Goal: Task Accomplishment & Management: Manage account settings

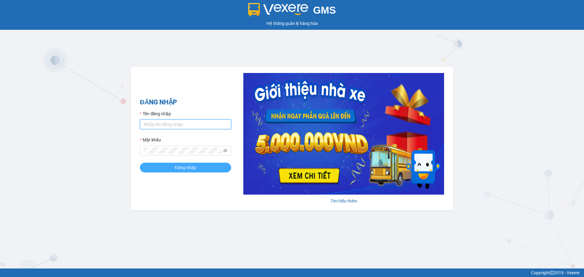
type input "lechicong.xevn"
click at [202, 170] on button "Đăng nhập" at bounding box center [185, 168] width 91 height 10
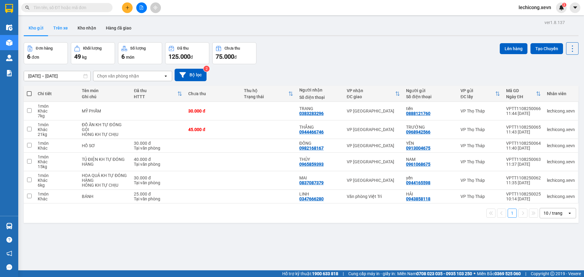
click at [66, 28] on button "Trên xe" at bounding box center [60, 28] width 24 height 15
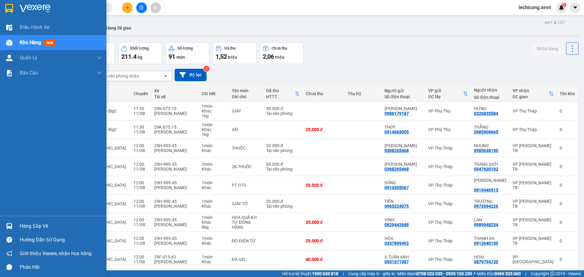
click at [21, 221] on div "Hàng sắp về" at bounding box center [53, 226] width 107 height 14
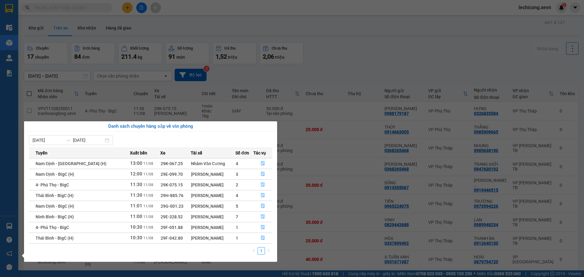
click at [0, 175] on div "Điều hành xe Kho hàng mới Quản [PERSON_NAME] lý chuyến Quản lý giao nhận mới Qu…" at bounding box center [9, 138] width 18 height 277
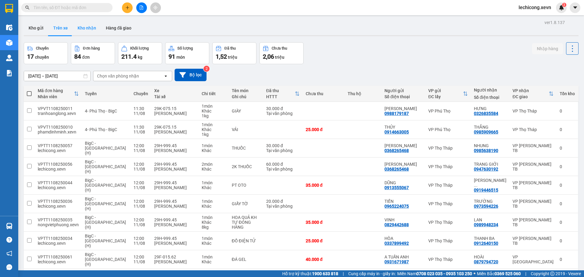
click at [84, 23] on button "Kho nhận" at bounding box center [87, 28] width 28 height 15
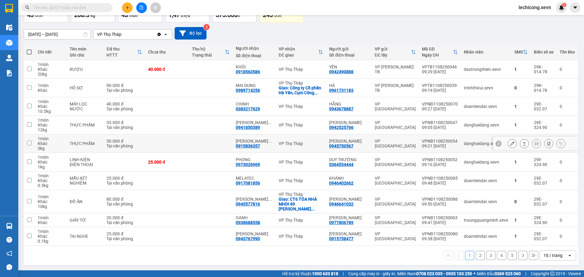
scroll to position [42, 0]
click at [540, 257] on div "10 / trang" at bounding box center [553, 255] width 27 height 10
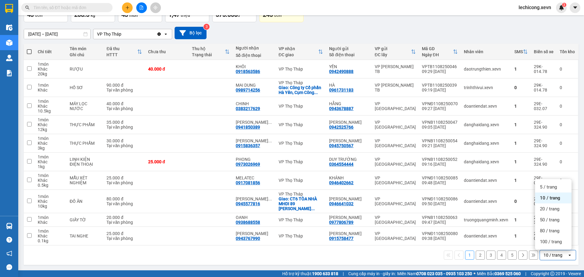
click at [547, 248] on ul "5 / trang 10 / trang 20 / trang 50 / trang 80 / trang 100 / trang" at bounding box center [553, 214] width 37 height 71
click at [547, 245] on div "100 / trang" at bounding box center [553, 241] width 37 height 11
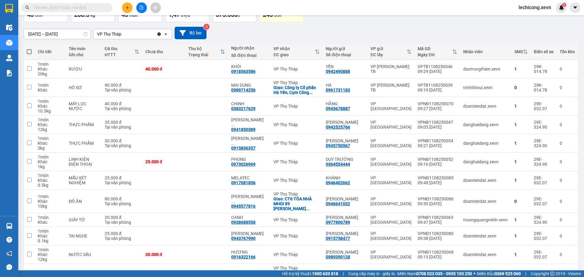
click at [88, 8] on input "text" at bounding box center [69, 7] width 72 height 7
